Goal: Task Accomplishment & Management: Use online tool/utility

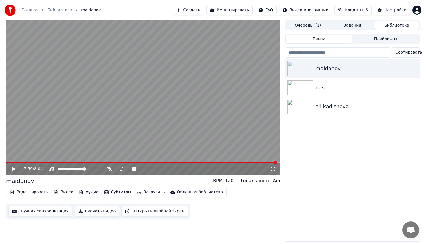
click at [65, 190] on button "Видео" at bounding box center [64, 192] width 24 height 8
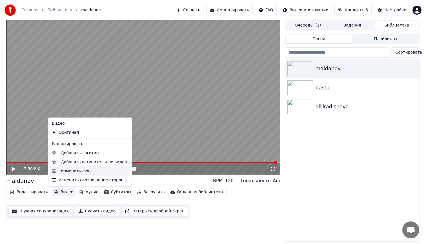
click at [77, 171] on div "Изменить фон" at bounding box center [76, 171] width 30 height 6
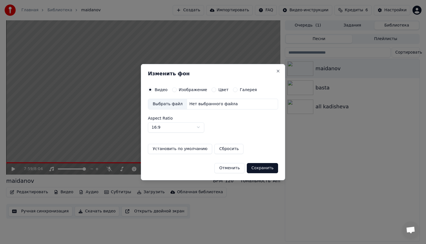
click at [213, 90] on button "Цвет" at bounding box center [214, 89] width 5 height 5
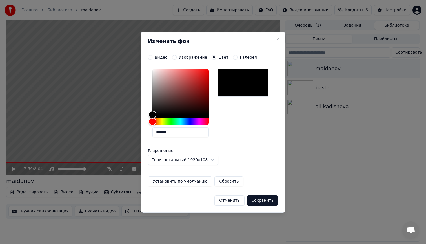
drag, startPoint x: 176, startPoint y: 133, endPoint x: 164, endPoint y: 133, distance: 12.1
click at [164, 133] on input "*******" at bounding box center [180, 132] width 56 height 10
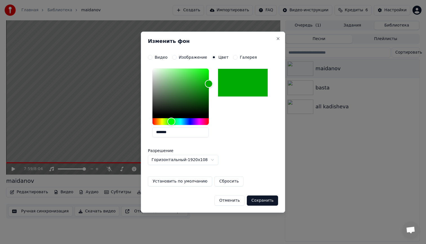
type input "*******"
click at [192, 180] on button "Установить по умолчанию" at bounding box center [180, 181] width 64 height 10
click at [266, 199] on button "Сохранить" at bounding box center [262, 200] width 31 height 10
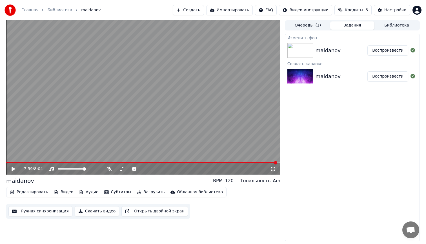
click at [388, 51] on button "Воспроизвести" at bounding box center [387, 50] width 41 height 10
click at [203, 163] on span at bounding box center [143, 162] width 274 height 1
click at [11, 163] on div "5:52 / 8:04" at bounding box center [143, 168] width 274 height 11
click at [11, 163] on span at bounding box center [106, 162] width 200 height 1
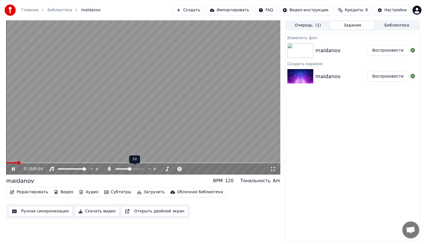
click at [129, 167] on span at bounding box center [129, 168] width 3 height 3
click at [14, 169] on icon at bounding box center [13, 168] width 3 height 3
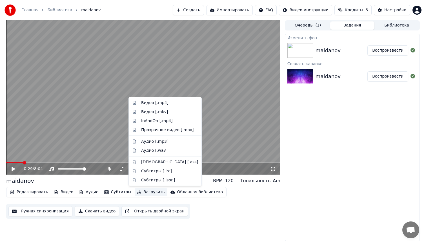
click at [148, 192] on button "Загрузить" at bounding box center [151, 192] width 32 height 8
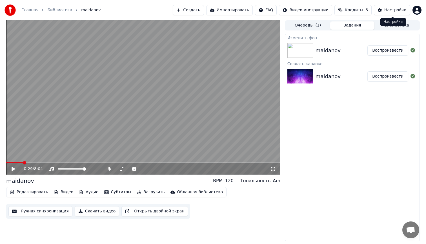
click at [390, 9] on div "Настройки" at bounding box center [395, 10] width 22 height 6
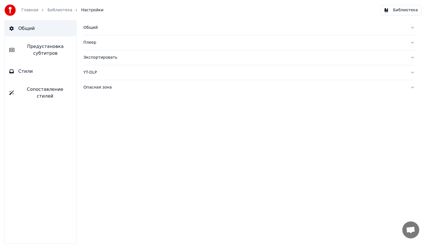
click at [105, 58] on div "Экспортировать" at bounding box center [244, 58] width 322 height 6
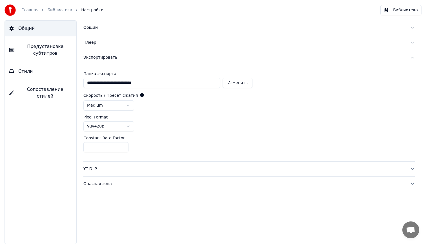
drag, startPoint x: 90, startPoint y: 148, endPoint x: 81, endPoint y: 148, distance: 8.7
click at [81, 148] on div "**********" at bounding box center [249, 131] width 354 height 223
type input "*"
click at [243, 133] on div "**********" at bounding box center [248, 113] width 331 height 96
click at [395, 10] on button "Библиотека" at bounding box center [400, 10] width 41 height 10
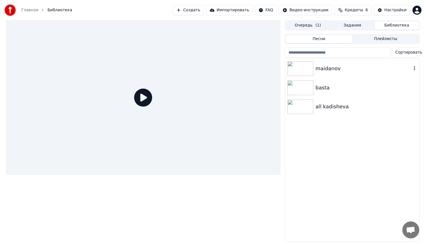
click at [301, 68] on img at bounding box center [300, 68] width 26 height 15
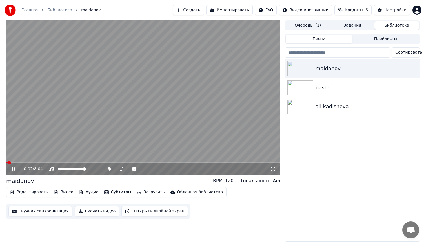
click at [13, 168] on icon at bounding box center [17, 169] width 13 height 5
click at [147, 192] on button "Загрузить" at bounding box center [151, 192] width 32 height 8
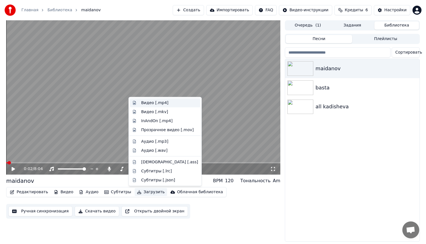
click at [155, 103] on div "Видео [.mp4]" at bounding box center [154, 103] width 27 height 6
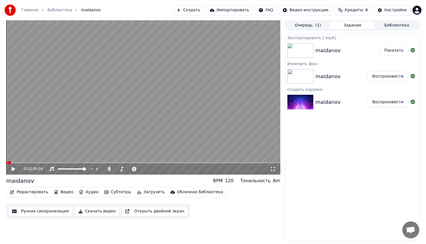
click at [391, 51] on button "Показать" at bounding box center [393, 50] width 29 height 10
